Goal: Use online tool/utility

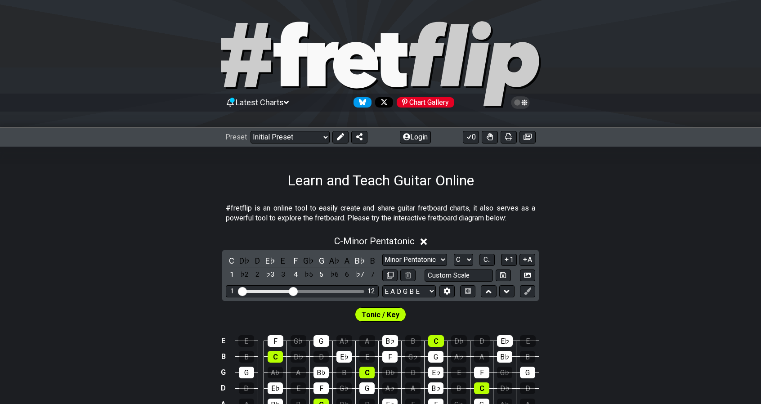
scroll to position [90, 0]
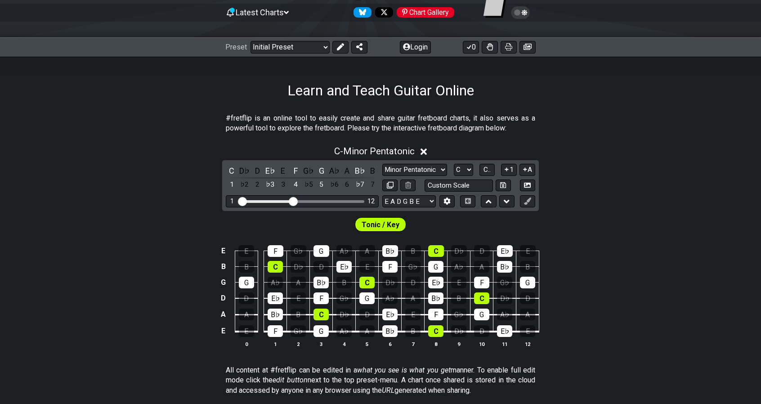
click at [534, 144] on div "C - Minor Pentatonic" at bounding box center [380, 148] width 761 height 17
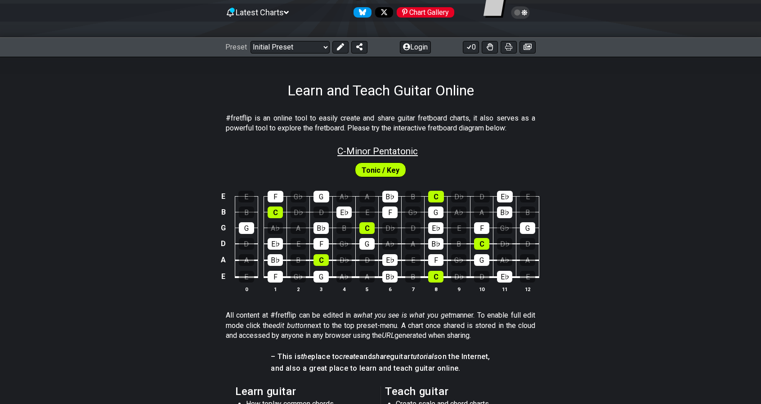
click at [395, 150] on span "C - Minor Pentatonic" at bounding box center [377, 151] width 80 height 11
select select "C"
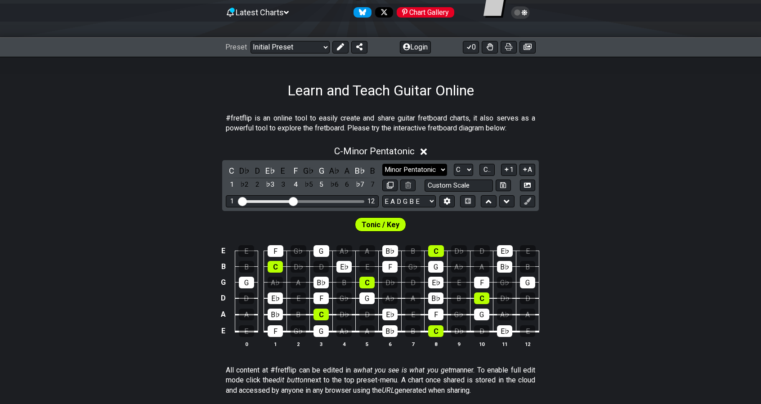
click at [433, 168] on select "Minor Pentatonic Click to edit Minor Pentatonic Major Pentatonic Minor Blues Ma…" at bounding box center [414, 170] width 65 height 12
select select "Major"
click at [382, 164] on select "Minor Pentatonic Click to edit Minor Pentatonic Major Pentatonic Minor Blues Ma…" at bounding box center [414, 170] width 65 height 12
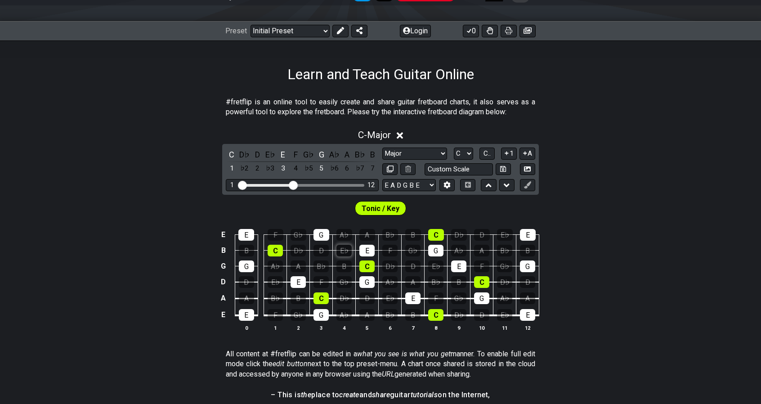
scroll to position [135, 0]
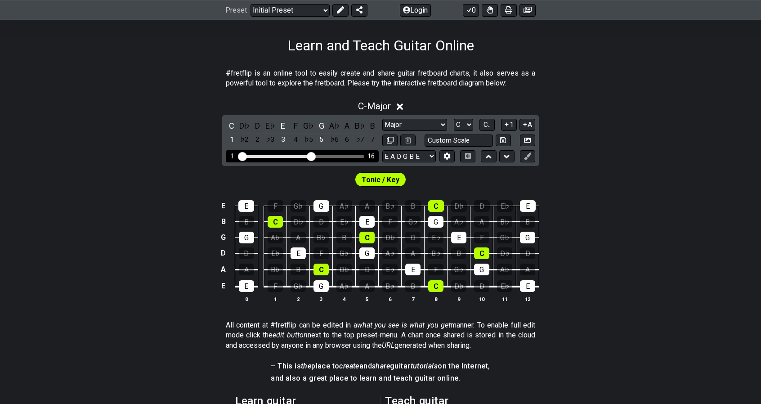
drag, startPoint x: 295, startPoint y: 154, endPoint x: 313, endPoint y: 154, distance: 18.0
click at [313, 156] on input "Visible fret range" at bounding box center [302, 156] width 128 height 0
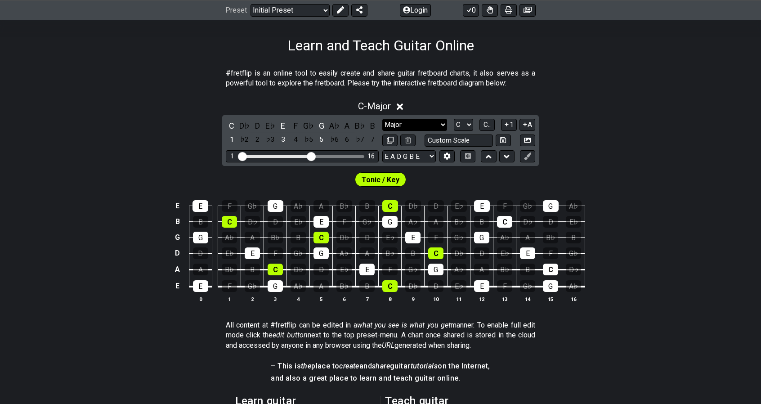
click at [425, 123] on select "Minor Pentatonic Click to edit Minor Pentatonic Major Pentatonic Minor Blues Ma…" at bounding box center [414, 125] width 65 height 12
click at [598, 168] on div "Tonic / Key" at bounding box center [380, 177] width 761 height 22
click at [418, 123] on select "Minor Pentatonic Click to edit Minor Pentatonic Major Pentatonic Minor Blues Ma…" at bounding box center [414, 125] width 65 height 12
click at [517, 186] on div "Tonic / Key" at bounding box center [380, 177] width 761 height 22
click at [401, 105] on icon at bounding box center [400, 106] width 7 height 7
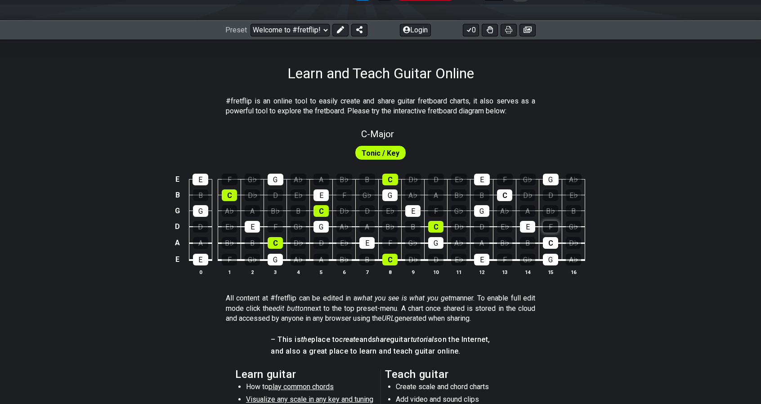
scroll to position [59, 0]
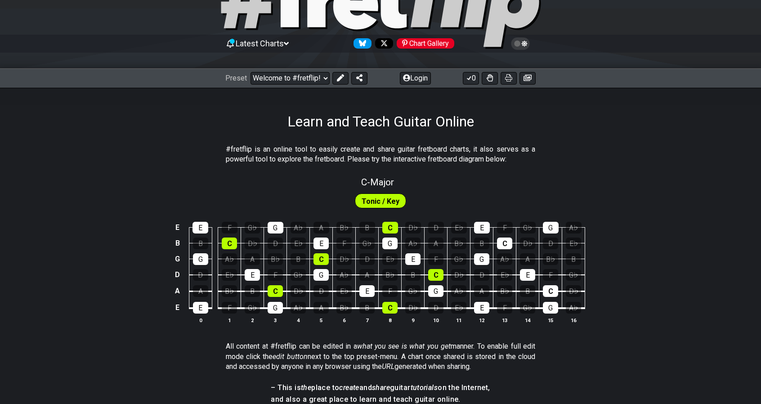
click at [392, 195] on span "Tonic / Key" at bounding box center [380, 201] width 38 height 13
click at [388, 178] on span "C - Major" at bounding box center [377, 182] width 33 height 11
select select "Major"
select select "C"
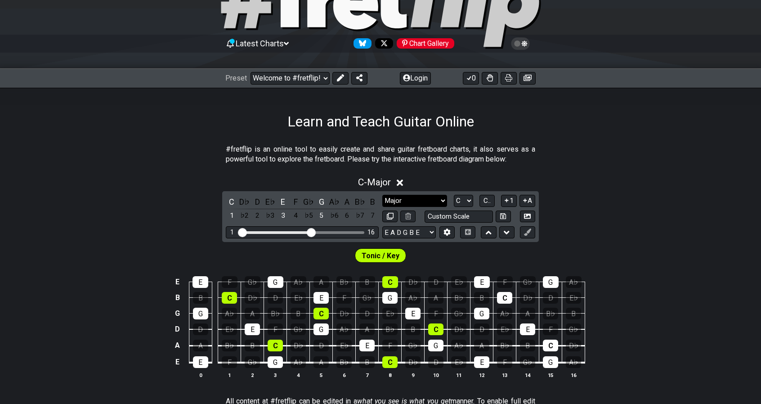
click at [431, 198] on select "Minor Pentatonic Click to edit Minor Pentatonic Major Pentatonic Minor Blues Ma…" at bounding box center [414, 201] width 65 height 12
select select "Minor"
click at [382, 195] on select "Minor Pentatonic Click to edit Minor Pentatonic Major Pentatonic Minor Blues Ma…" at bounding box center [414, 201] width 65 height 12
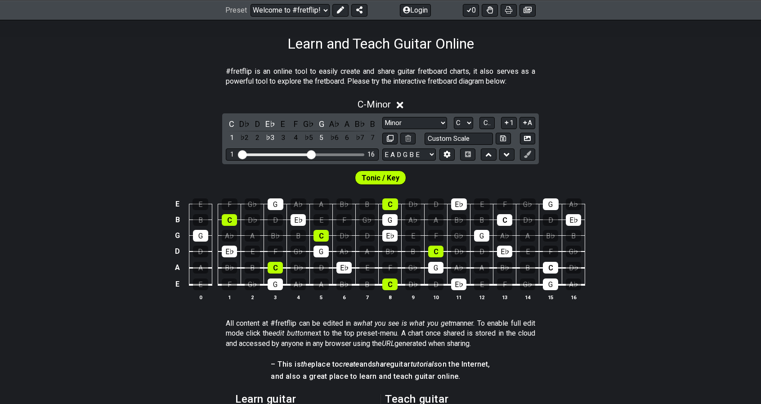
scroll to position [149, 0]
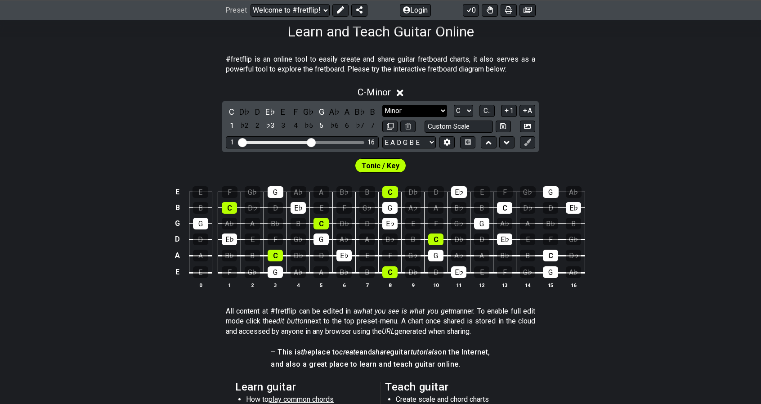
click at [410, 109] on select "Minor Pentatonic Click to edit Minor Pentatonic Major Pentatonic Minor Blues Ma…" at bounding box center [414, 111] width 65 height 12
click at [695, 180] on div "E E F G♭ G A♭ A B♭ B C D♭ D E♭ E F G♭ G A♭ B B C D♭ D E♭ E F G♭ G A♭ A B♭ B C D…" at bounding box center [380, 237] width 761 height 126
